Goal: Communication & Community: Answer question/provide support

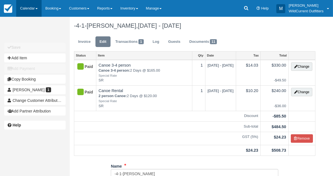
click at [23, 6] on link "Calendar" at bounding box center [28, 8] width 25 height 17
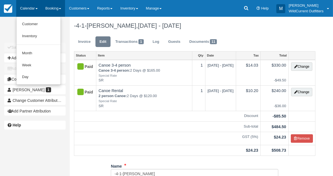
click at [51, 9] on link "Booking" at bounding box center [54, 8] width 24 height 17
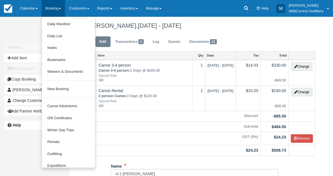
click at [22, 29] on div "Unsaved Changes" at bounding box center [34, 29] width 61 height 13
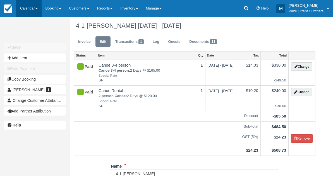
click at [27, 11] on link "Calendar" at bounding box center [28, 8] width 25 height 17
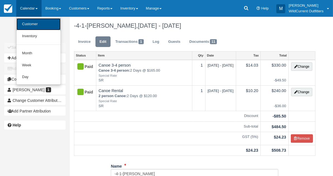
click at [27, 24] on link "Customer" at bounding box center [38, 24] width 44 height 12
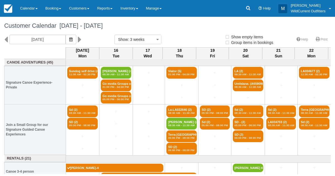
select select
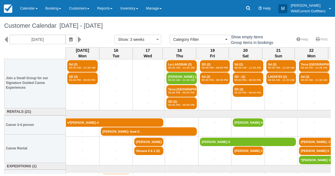
scroll to position [47, 0]
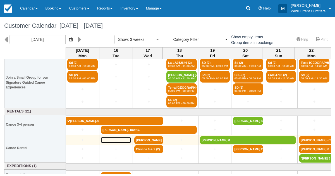
click at [116, 138] on link "+" at bounding box center [116, 140] width 30 height 6
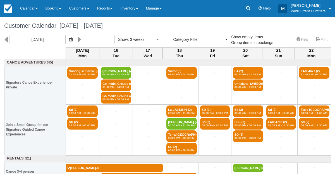
select select
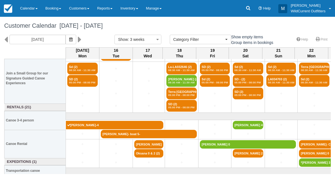
scroll to position [54, 0]
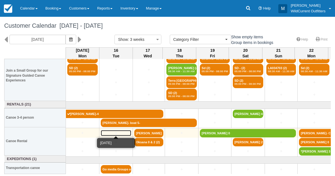
click at [116, 132] on link "+" at bounding box center [116, 133] width 30 height 6
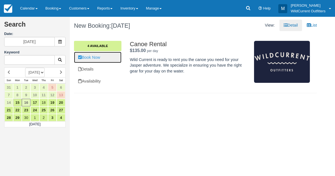
click at [98, 57] on link "Book Now" at bounding box center [97, 57] width 47 height 11
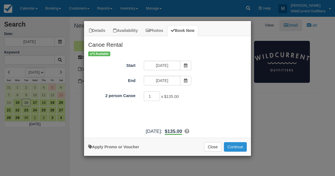
click at [230, 144] on button "Continue" at bounding box center [235, 146] width 23 height 9
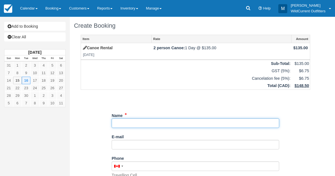
click at [136, 125] on input "Name" at bounding box center [196, 122] width 168 height 9
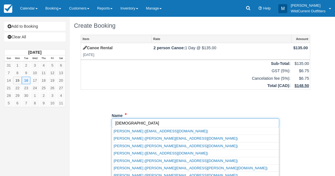
scroll to position [16, 0]
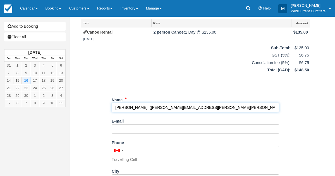
type input "[PERSON_NAME]"
type input "[PERSON_NAME][EMAIL_ADDRESS][PERSON_NAME][PERSON_NAME][DOMAIN_NAME]"
type input "+17809312286"
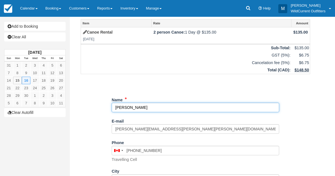
type input "[PERSON_NAME]"
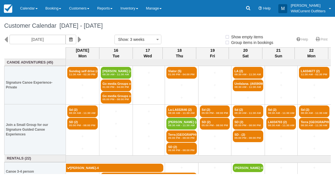
select select
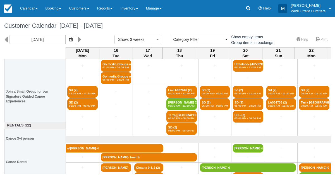
scroll to position [54, 0]
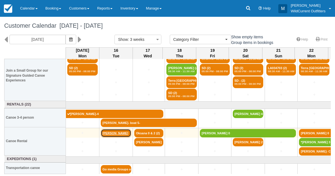
click at [120, 134] on link "Christina" at bounding box center [116, 133] width 30 height 8
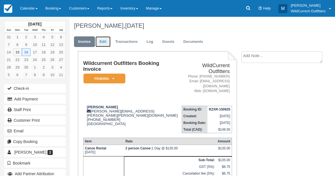
click at [100, 41] on link "Edit" at bounding box center [102, 41] width 15 height 11
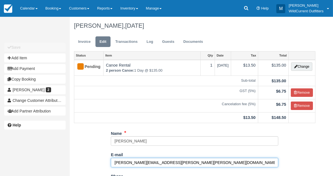
click at [170, 164] on input "[PERSON_NAME][EMAIL_ADDRESS][PERSON_NAME][PERSON_NAME][DOMAIN_NAME]" at bounding box center [195, 161] width 168 height 9
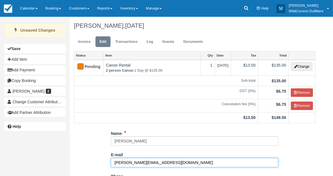
type input "christin.bark@gmail.com"
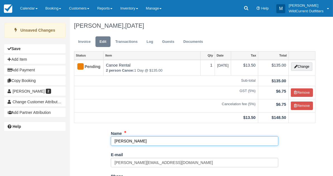
click at [145, 139] on input "[PERSON_NAME]" at bounding box center [195, 140] width 168 height 9
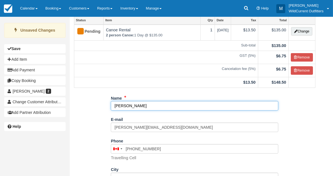
scroll to position [36, 0]
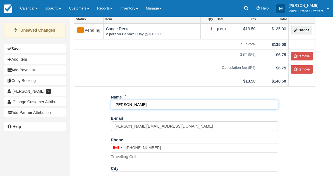
type input "Christin"
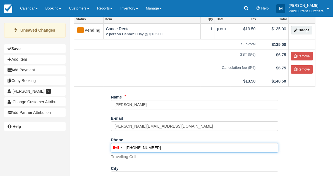
click at [156, 146] on input "(780) 931-2286" at bounding box center [195, 147] width 168 height 9
type input "("
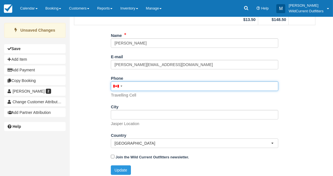
scroll to position [99, 0]
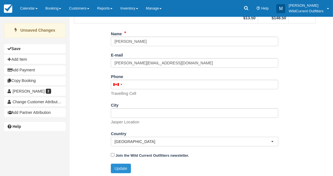
click at [120, 163] on button "Update" at bounding box center [121, 167] width 20 height 9
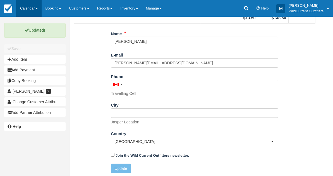
click at [34, 10] on link "Calendar" at bounding box center [28, 8] width 25 height 17
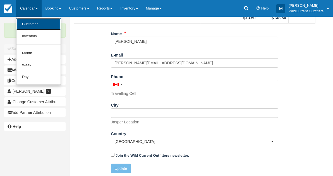
click at [34, 25] on link "Customer" at bounding box center [38, 24] width 44 height 12
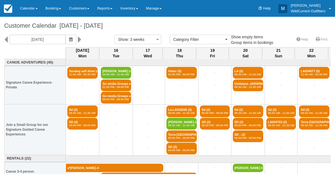
select select
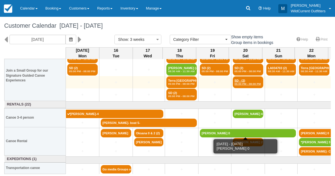
scroll to position [54, 0]
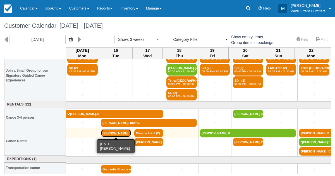
click at [122, 129] on link "[PERSON_NAME]" at bounding box center [116, 133] width 30 height 8
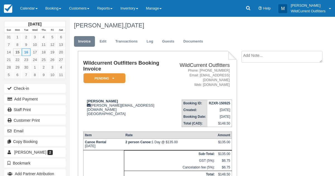
scroll to position [58, 0]
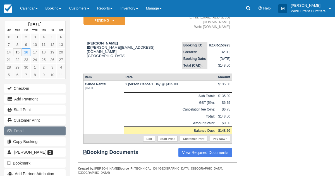
click at [45, 128] on button "Email" at bounding box center [34, 130] width 61 height 9
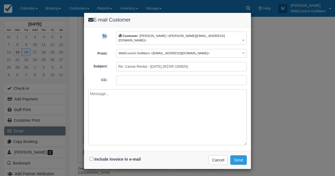
click at [45, 128] on div "E-mail Customer To: Customer : Christin <christin.bark@gmail.com> Customer : Ch…" at bounding box center [167, 88] width 335 height 176
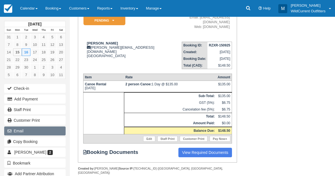
click at [35, 129] on button "Email" at bounding box center [34, 130] width 61 height 9
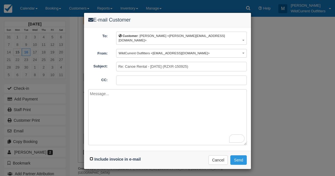
click at [91, 157] on input "Include invoice in e-mail" at bounding box center [92, 159] width 4 height 4
checkbox input "true"
click at [112, 89] on textarea "To enrich screen reader interactions, please activate Accessibility in Grammarl…" at bounding box center [167, 117] width 159 height 56
click at [196, 91] on textarea "Here you. Please sign the waiver. More information attached" at bounding box center [167, 117] width 159 height 56
click at [105, 89] on textarea "Here you. Please sign the waiver. More information attached ." at bounding box center [167, 117] width 159 height 56
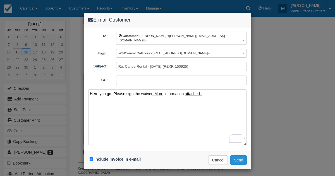
type textarea "Here you go. Please sign the waiver. More information attached ."
click at [236, 155] on button "Send" at bounding box center [238, 159] width 16 height 9
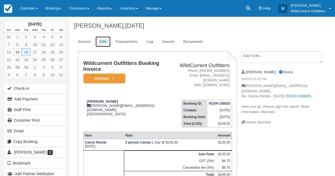
click at [101, 42] on link "Edit" at bounding box center [102, 41] width 15 height 11
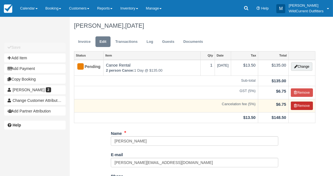
click at [306, 106] on button "Remove" at bounding box center [302, 105] width 22 height 8
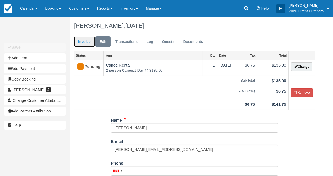
click at [88, 43] on link "Invoice" at bounding box center [84, 41] width 21 height 11
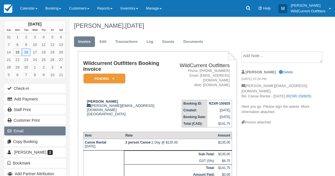
click at [25, 126] on button "Email" at bounding box center [34, 130] width 61 height 9
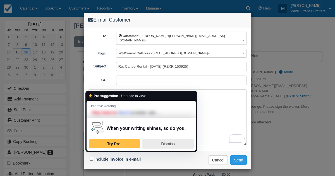
click at [162, 143] on span "Dismiss" at bounding box center [168, 143] width 14 height 4
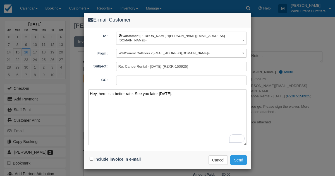
type textarea "Hey, here is a better rate. See you later today."
click at [90, 157] on input "Include invoice in e-mail" at bounding box center [92, 159] width 4 height 4
checkbox input "true"
click at [185, 91] on textarea "Hey, here is a better rate. See you later today." at bounding box center [167, 117] width 159 height 56
type textarea "Hey, here is a better rate. See you later today. Travis"
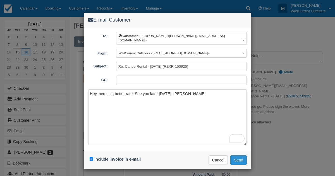
click at [237, 155] on button "Send" at bounding box center [238, 159] width 16 height 9
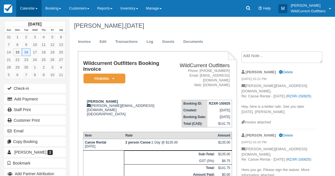
click at [31, 7] on link "Calendar" at bounding box center [28, 8] width 25 height 17
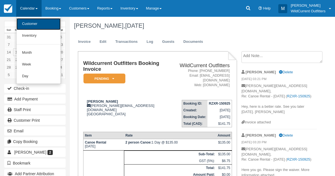
click at [29, 25] on link "Customer" at bounding box center [38, 24] width 44 height 12
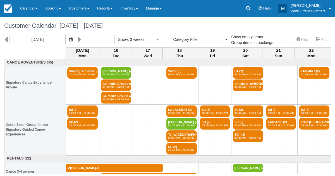
select select
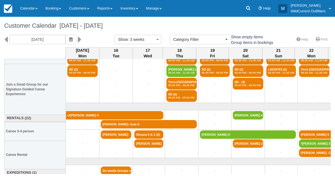
scroll to position [54, 0]
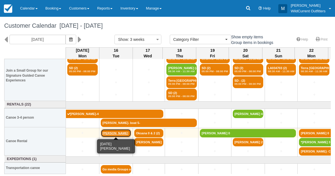
click at [124, 131] on link "[PERSON_NAME]" at bounding box center [116, 133] width 30 height 8
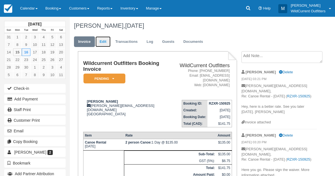
click at [104, 38] on link "Edit" at bounding box center [102, 41] width 15 height 11
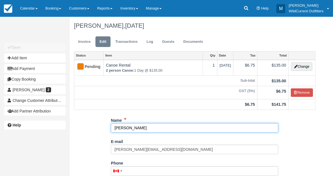
click at [135, 124] on input "Christin" at bounding box center [195, 127] width 168 height 9
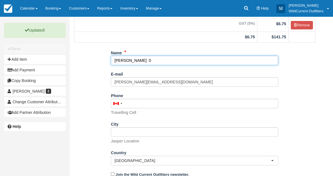
scroll to position [87, 0]
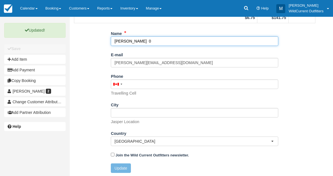
type input "[PERSON_NAME] 0"
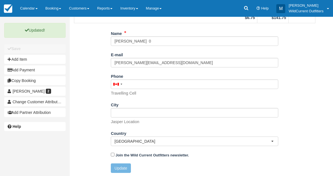
click at [121, 166] on button "Update" at bounding box center [121, 167] width 20 height 9
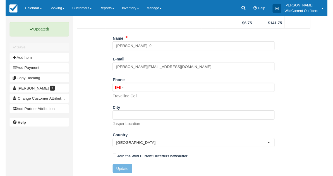
scroll to position [34, 0]
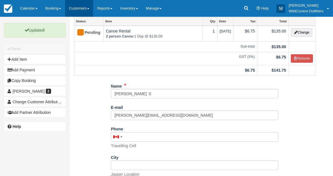
click at [77, 11] on link "Customers" at bounding box center [79, 8] width 28 height 17
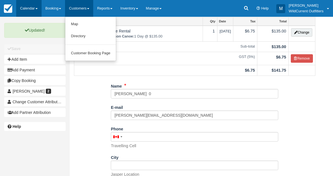
click at [27, 5] on link "Calendar" at bounding box center [28, 8] width 25 height 17
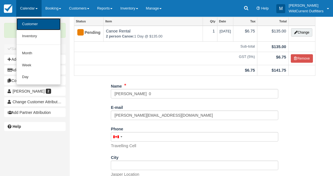
click at [27, 28] on link "Customer" at bounding box center [38, 24] width 44 height 12
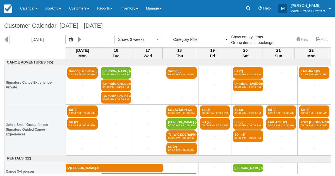
select select
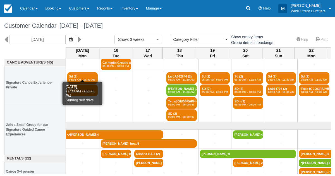
scroll to position [54, 0]
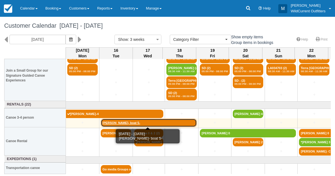
click at [121, 122] on link "[PERSON_NAME]- boat 5-" at bounding box center [149, 122] width 96 height 8
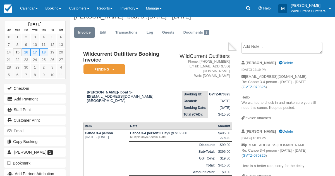
scroll to position [13, 0]
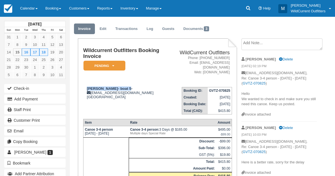
drag, startPoint x: 125, startPoint y: 83, endPoint x: 84, endPoint y: 80, distance: 41.4
click at [84, 82] on td "Lori MacIsaac- boat 5- lorimac5@telus.net Canada" at bounding box center [125, 98] width 84 height 32
copy strong "Lori MacIsaac- boat 5"
click at [28, 6] on link "Calendar" at bounding box center [28, 8] width 25 height 17
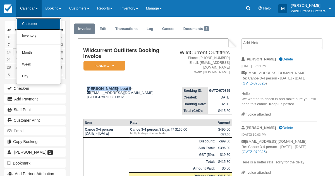
click at [30, 22] on link "Customer" at bounding box center [38, 24] width 44 height 12
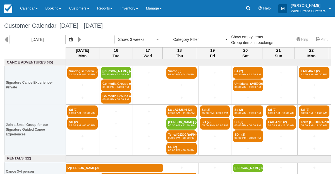
select select
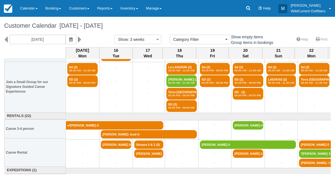
scroll to position [44, 0]
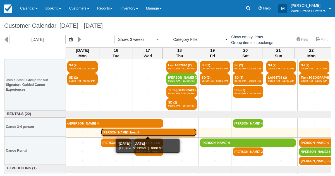
click at [113, 133] on link "[PERSON_NAME]- boat 5-" at bounding box center [149, 132] width 96 height 8
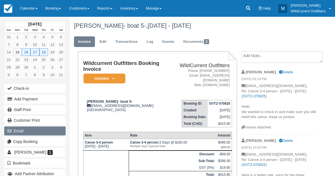
click at [30, 127] on button "Email" at bounding box center [34, 130] width 61 height 9
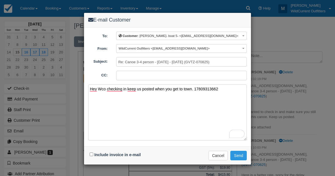
type textarea "Hey Wco checking in keep us posted when you get to town. 17809313662"
click at [91, 152] on input "Include invoice in e-mail" at bounding box center [92, 154] width 4 height 4
checkbox input "true"
click at [242, 153] on button "Send" at bounding box center [238, 155] width 16 height 9
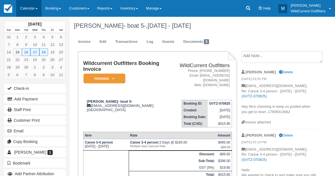
click at [28, 8] on link "Calendar" at bounding box center [28, 8] width 25 height 17
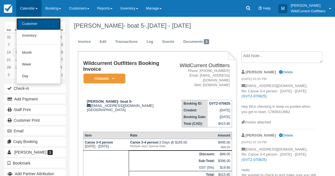
click at [28, 20] on link "Customer" at bounding box center [38, 24] width 44 height 12
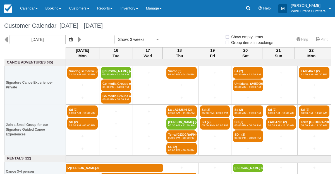
select select
